Goal: Complete application form: Complete application form

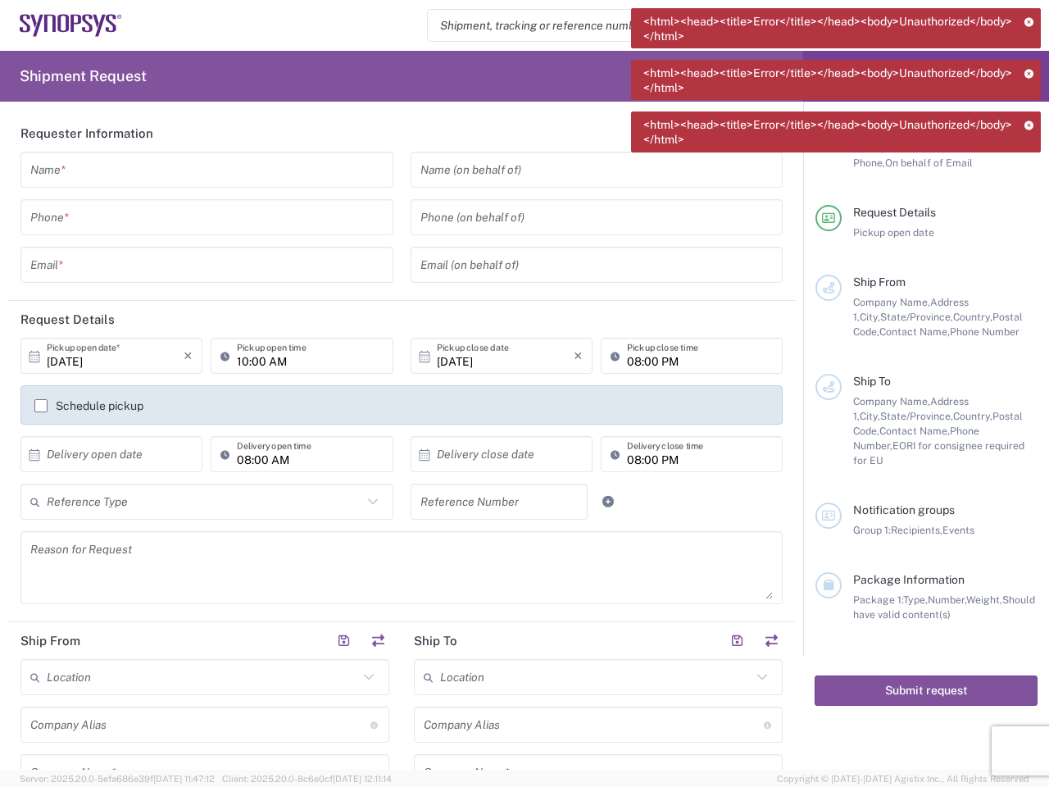
click at [1029, 21] on icon at bounding box center [1030, 21] width 10 height 9
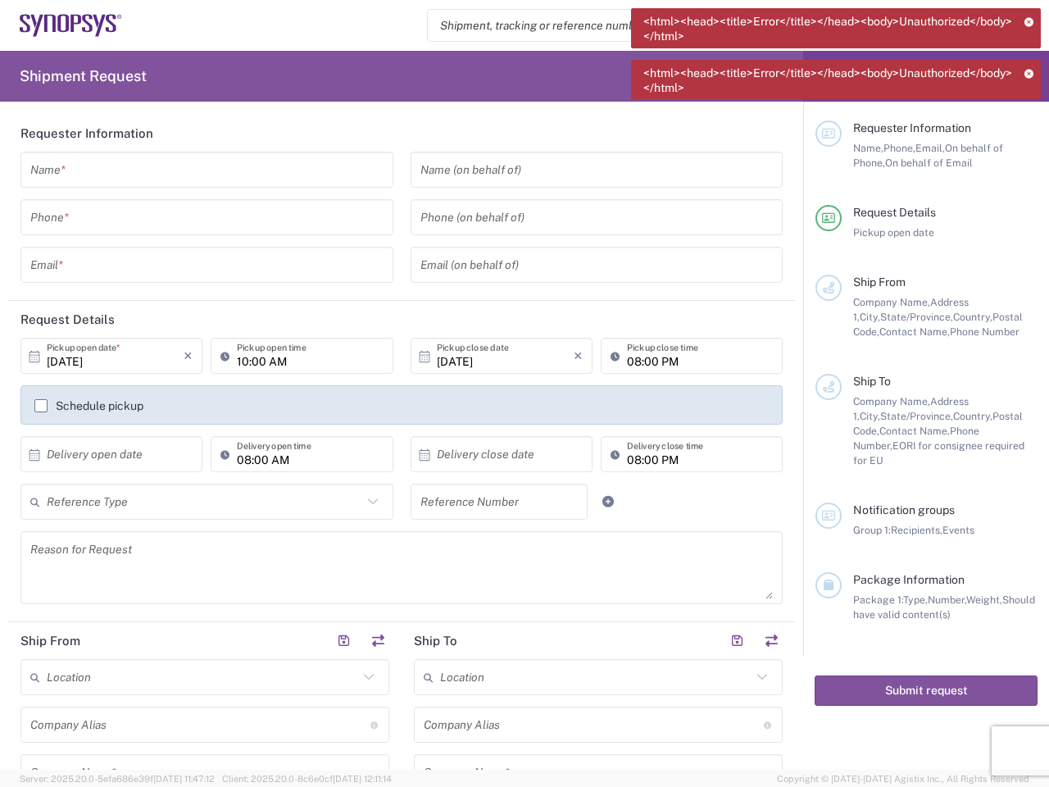
click at [1029, 73] on icon at bounding box center [1030, 73] width 10 height 9
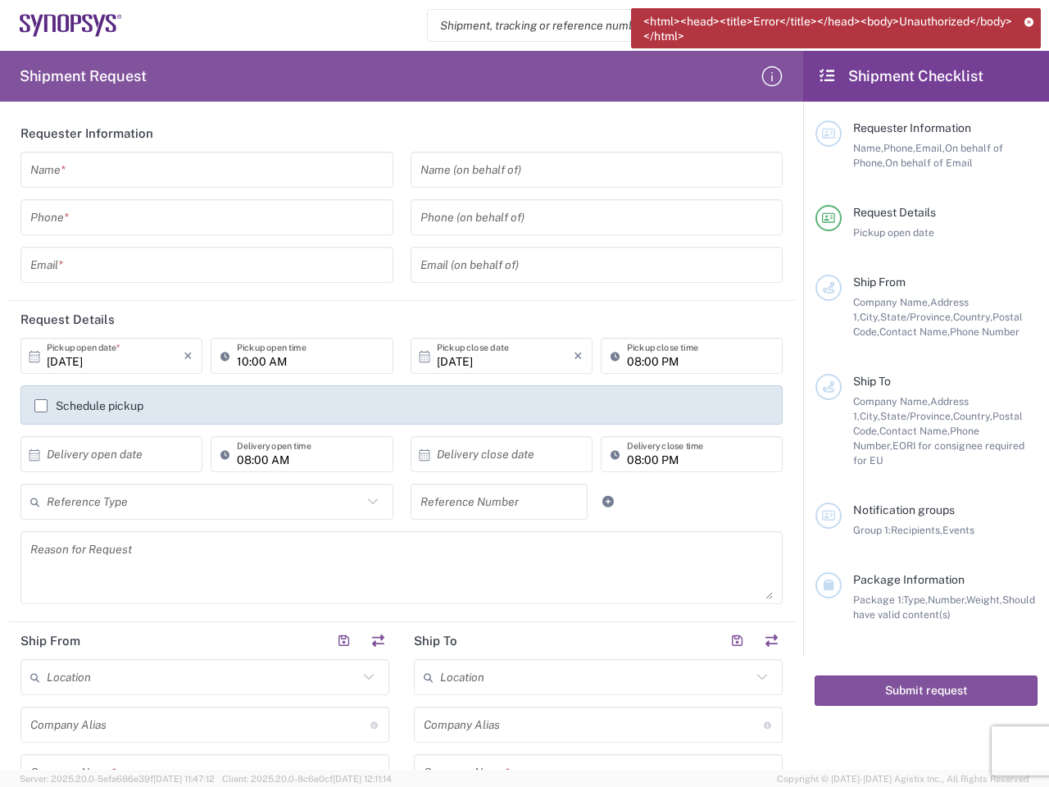
click at [1029, 125] on div "Requester Information" at bounding box center [945, 127] width 184 height 15
click at [203, 170] on input "text" at bounding box center [206, 170] width 353 height 29
